Goal: Book appointment/travel/reservation

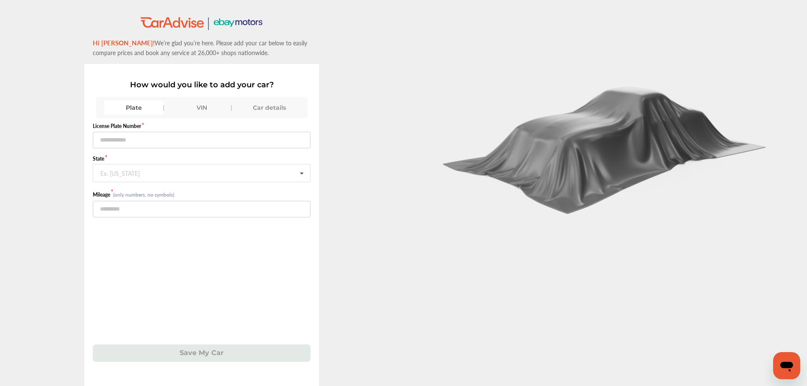
click at [266, 106] on div "Car details" at bounding box center [269, 108] width 59 height 14
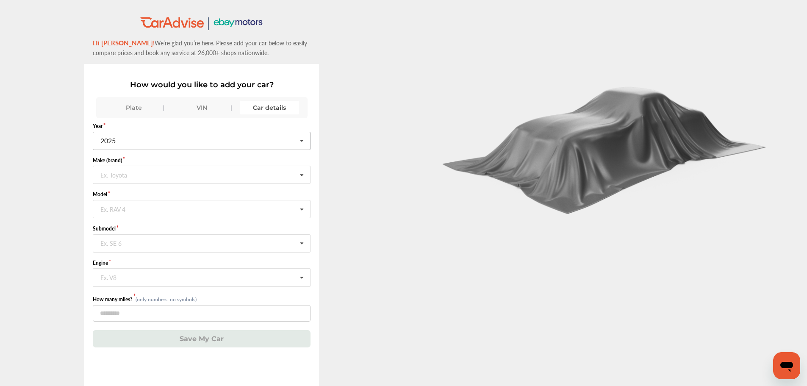
click at [304, 145] on icon at bounding box center [302, 141] width 14 height 18
click at [221, 209] on div "2023" at bounding box center [201, 212] width 216 height 18
click at [258, 173] on input "text" at bounding box center [202, 174] width 217 height 17
click at [220, 215] on div "Ram" at bounding box center [201, 217] width 216 height 18
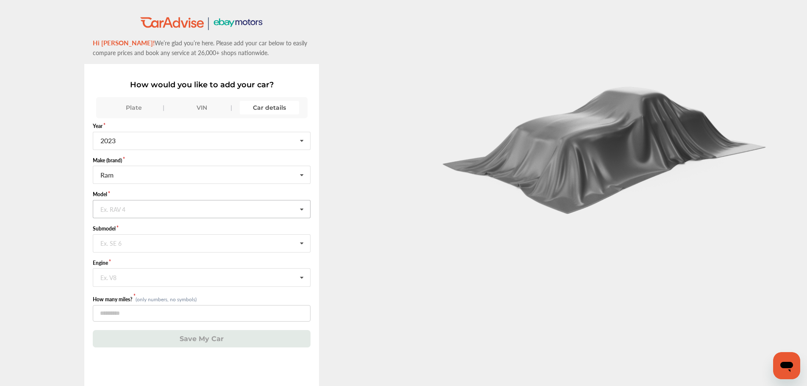
click at [220, 215] on input "text" at bounding box center [202, 208] width 217 height 17
click at [204, 228] on div "1500" at bounding box center [201, 227] width 216 height 18
click at [203, 242] on input "text" at bounding box center [202, 243] width 217 height 17
click at [194, 264] on div "Big Horn" at bounding box center [201, 261] width 216 height 18
click at [196, 270] on input "text" at bounding box center [202, 277] width 217 height 17
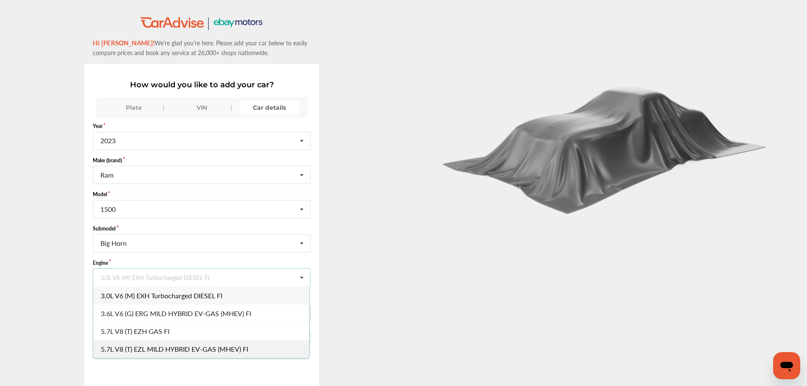
click at [184, 341] on div "5.7L V8 (T) EZL MILD HYBRID EV-GAS (MHEV) FI" at bounding box center [201, 349] width 216 height 18
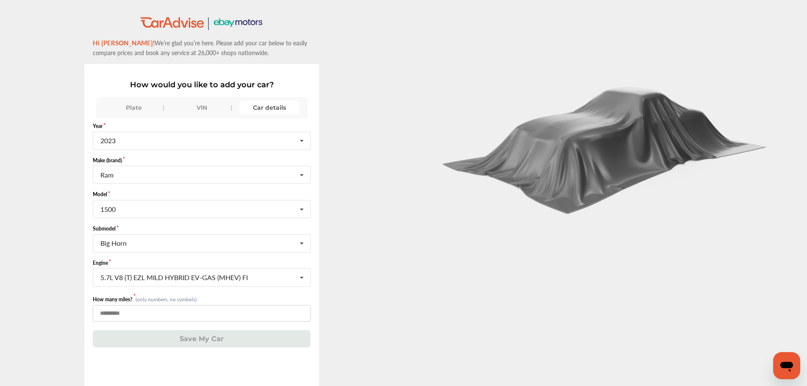
click at [205, 309] on input "number" at bounding box center [202, 313] width 218 height 17
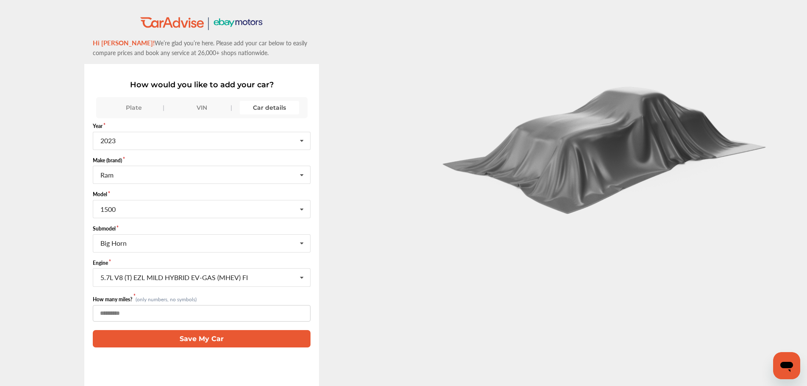
type input "*****"
click at [211, 334] on button "Save My Car" at bounding box center [202, 338] width 218 height 17
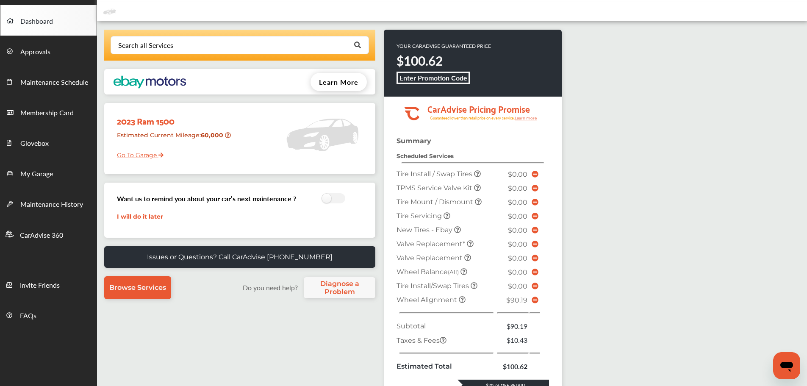
scroll to position [28, 0]
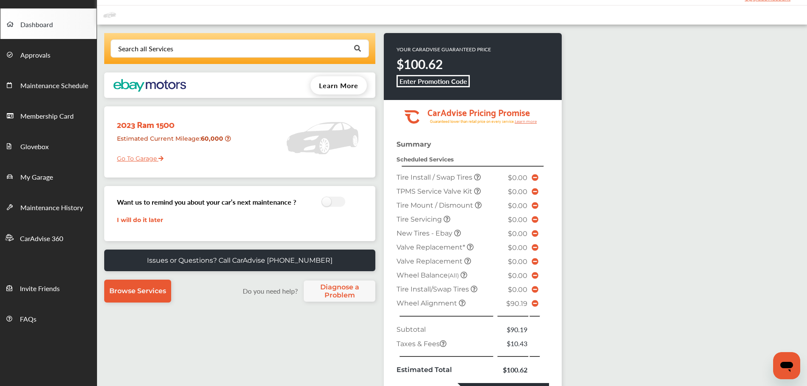
click at [532, 307] on icon at bounding box center [535, 303] width 7 height 7
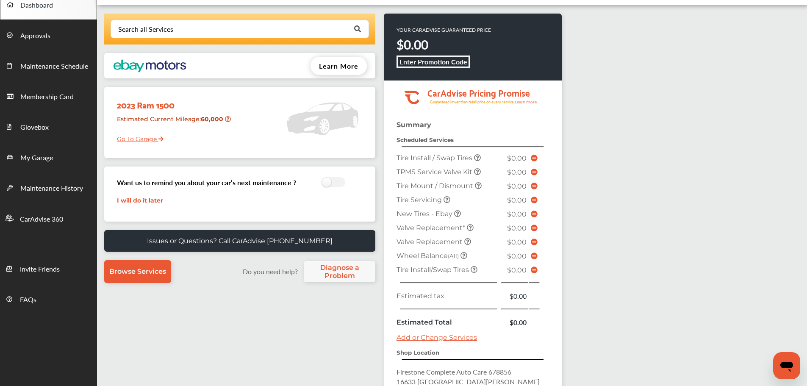
scroll to position [113, 0]
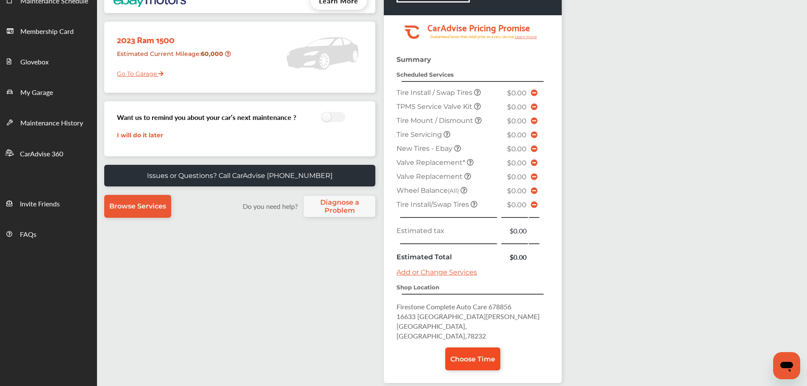
click at [470, 355] on span "Choose Time" at bounding box center [473, 359] width 45 height 8
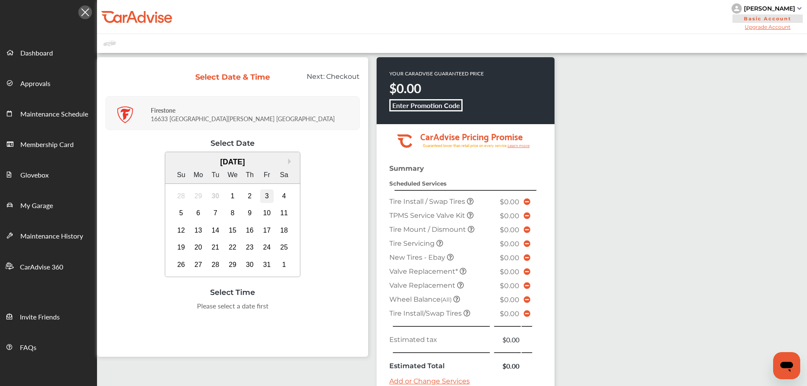
click at [265, 196] on div "3" at bounding box center [267, 196] width 14 height 14
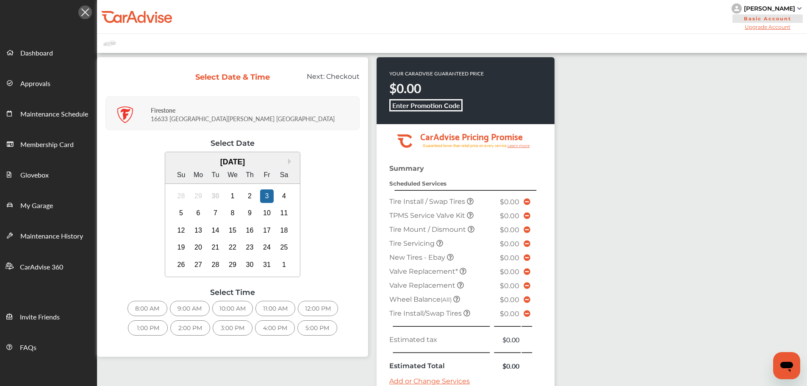
click at [326, 306] on div "12:00 PM" at bounding box center [318, 308] width 40 height 15
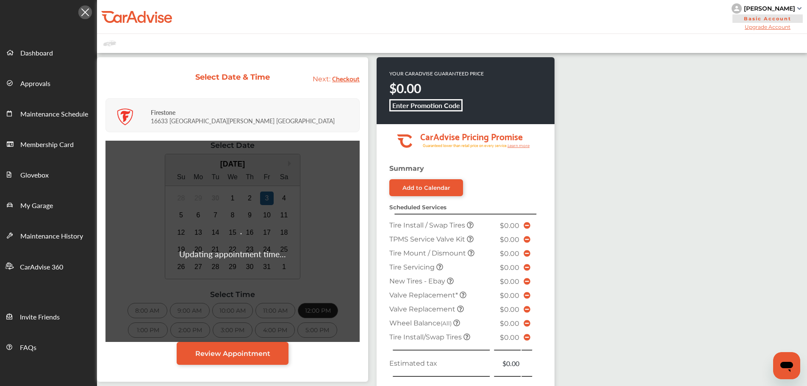
drag, startPoint x: 315, startPoint y: 233, endPoint x: 699, endPoint y: 217, distance: 384.8
drag, startPoint x: 699, startPoint y: 217, endPoint x: 687, endPoint y: 216, distance: 12.7
drag, startPoint x: 687, startPoint y: 216, endPoint x: 280, endPoint y: 87, distance: 426.8
click at [280, 87] on div "Next: Checkout" at bounding box center [321, 81] width 89 height 18
click at [339, 81] on span "Checkout" at bounding box center [346, 77] width 28 height 11
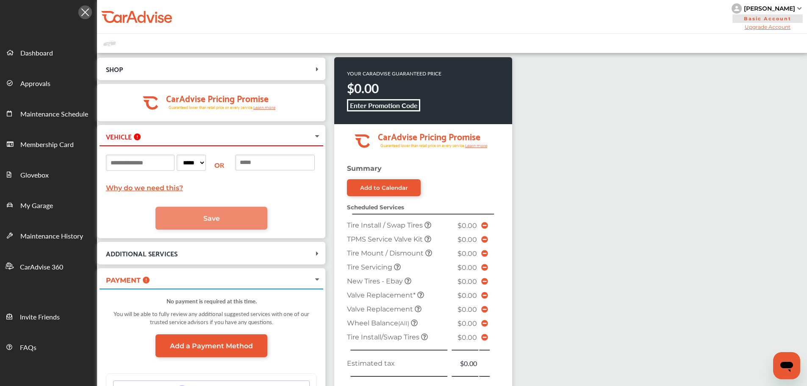
click at [168, 164] on input at bounding box center [140, 163] width 69 height 16
click at [273, 164] on input at bounding box center [275, 163] width 80 height 16
type input "**********"
click at [250, 219] on link "Save" at bounding box center [212, 218] width 112 height 23
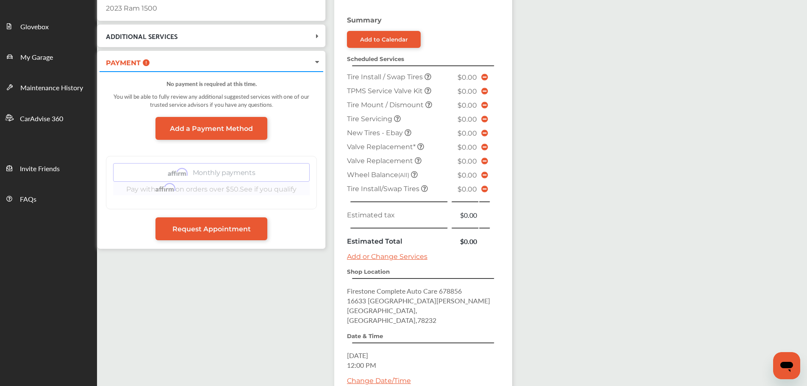
scroll to position [223, 0]
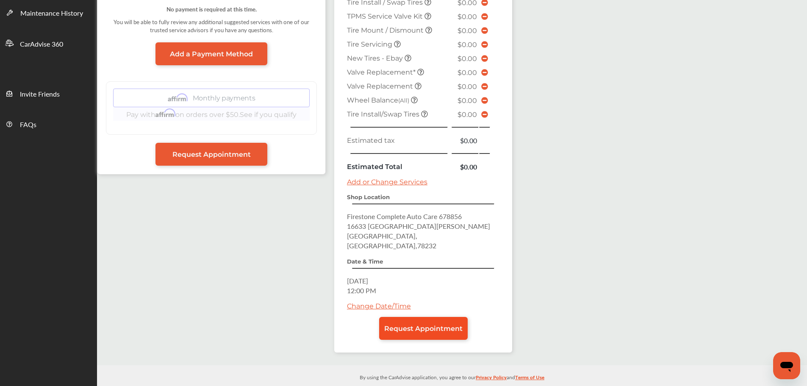
click at [423, 317] on link "Request Appointment" at bounding box center [423, 328] width 89 height 23
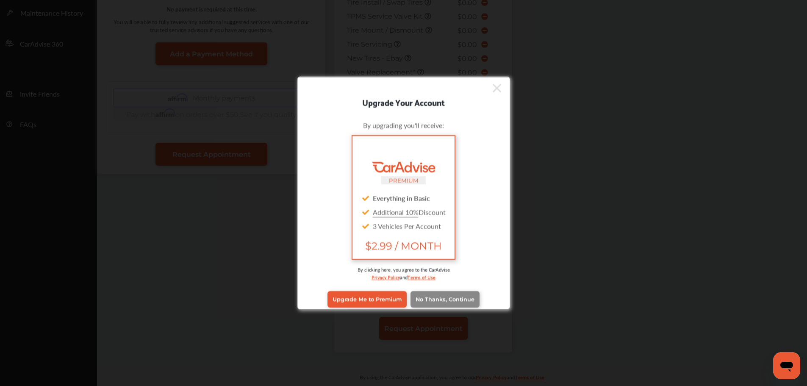
click at [453, 302] on span "No Thanks, Continue" at bounding box center [445, 299] width 59 height 6
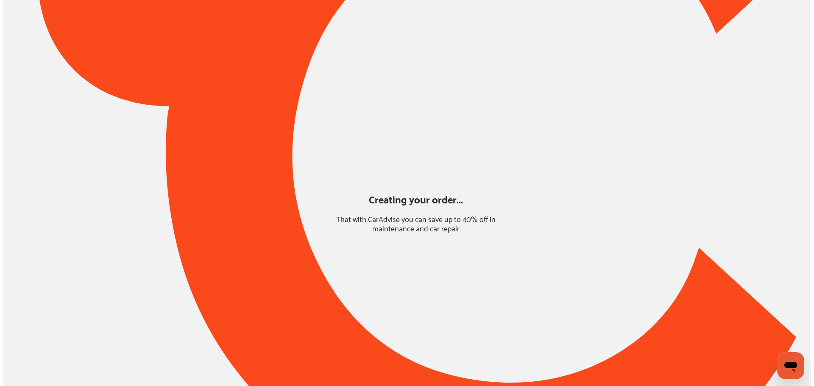
scroll to position [0, 0]
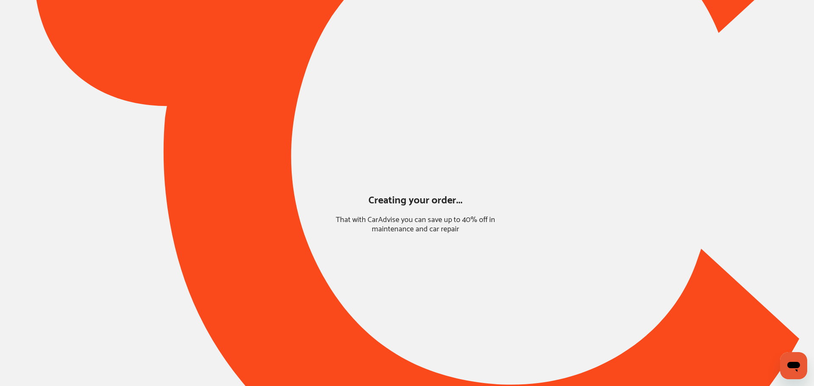
click at [501, 253] on div at bounding box center [407, 154] width 814 height 705
click at [434, 226] on span "That with CarAdvise you can save up to 40% off in maintenance and car repair" at bounding box center [416, 224] width 160 height 21
click at [439, 200] on div "Creating your order..." at bounding box center [415, 199] width 94 height 31
drag, startPoint x: 432, startPoint y: 220, endPoint x: 436, endPoint y: 228, distance: 8.5
click at [432, 222] on span "That with CarAdvise you can save up to 40% off in maintenance and car repair" at bounding box center [416, 224] width 160 height 21
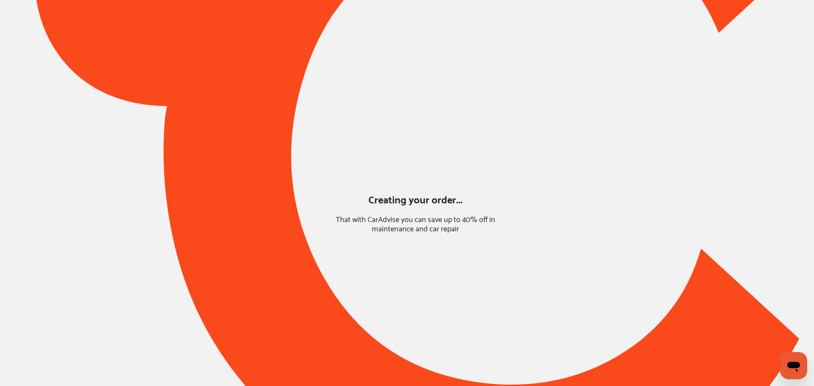
click at [436, 228] on span "That with CarAdvise you can save up to 40% off in maintenance and car repair" at bounding box center [416, 224] width 160 height 21
